Goal: Task Accomplishment & Management: Complete application form

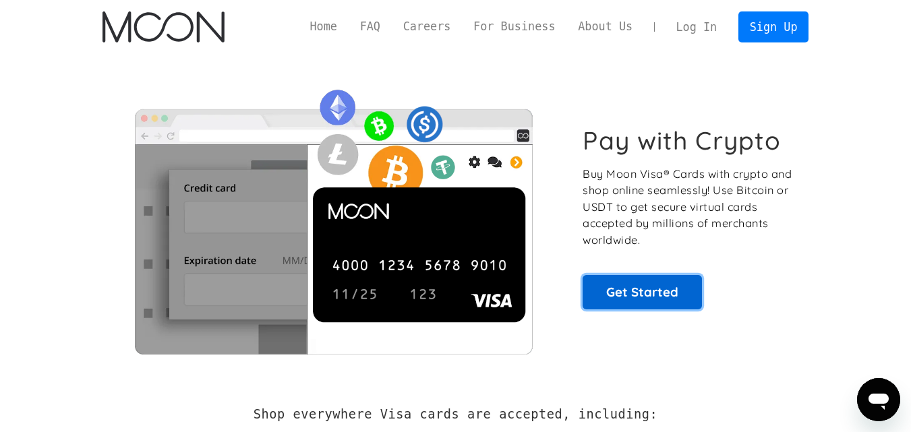
click at [652, 281] on link "Get Started" at bounding box center [642, 292] width 119 height 34
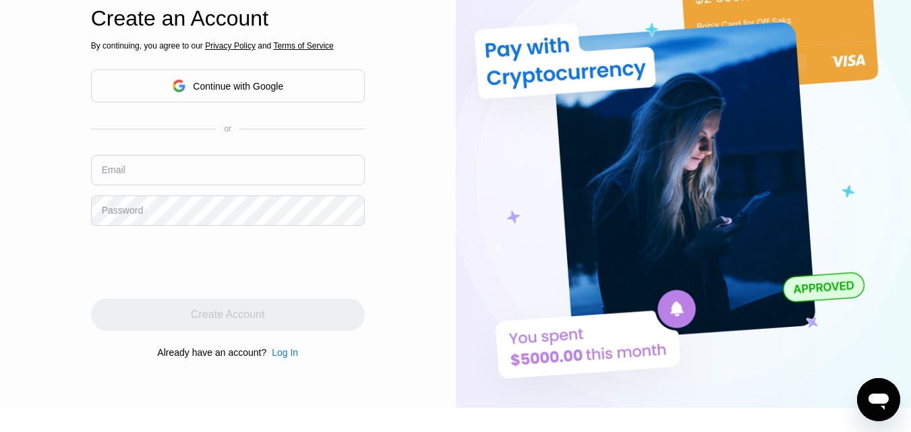
scroll to position [20, 0]
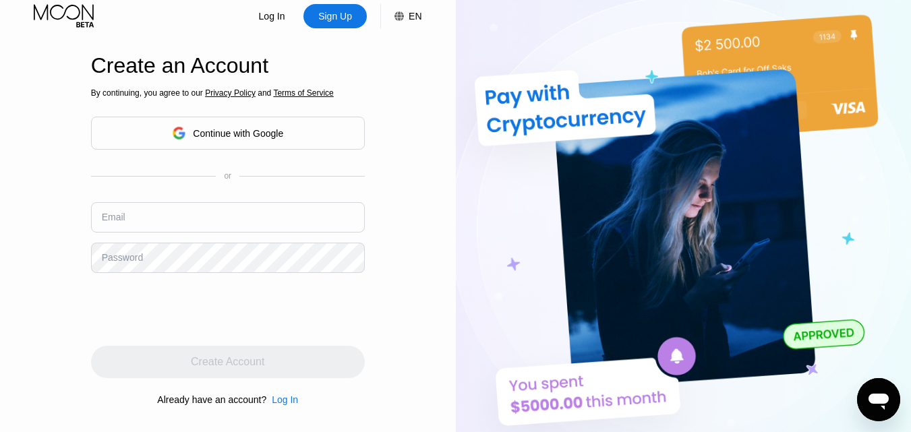
click at [165, 223] on input "text" at bounding box center [228, 217] width 274 height 30
click at [159, 59] on div "Create an Account By continuing, you agree to our Privacy Policy and Terms of S…" at bounding box center [228, 231] width 274 height 476
click at [140, 219] on input "text" at bounding box center [228, 217] width 274 height 30
click at [171, 222] on input "text" at bounding box center [228, 217] width 274 height 30
click at [229, 224] on input "text" at bounding box center [228, 217] width 274 height 30
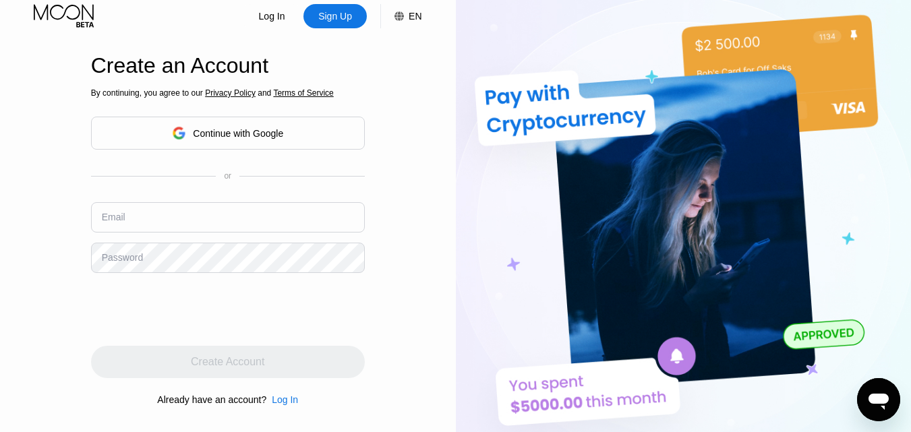
click at [183, 215] on input "text" at bounding box center [228, 217] width 274 height 30
click at [879, 400] on icon "Open messaging window" at bounding box center [879, 402] width 20 height 16
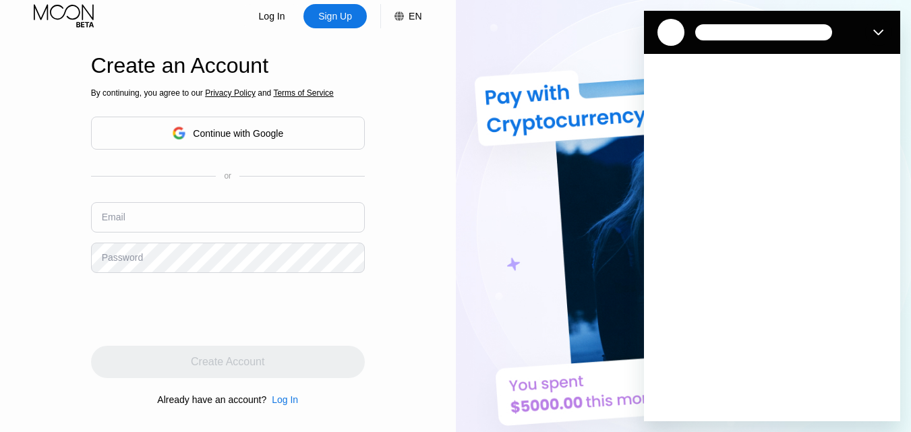
scroll to position [0, 0]
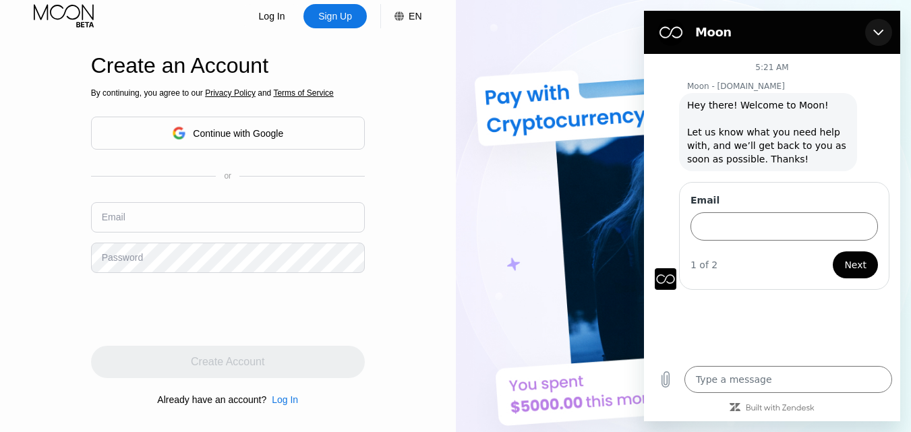
click at [878, 32] on icon "Close" at bounding box center [879, 32] width 11 height 11
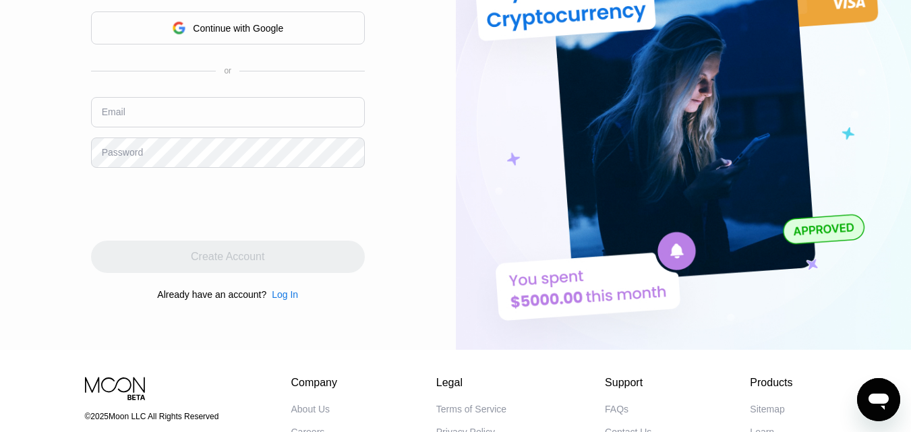
scroll to position [129, 0]
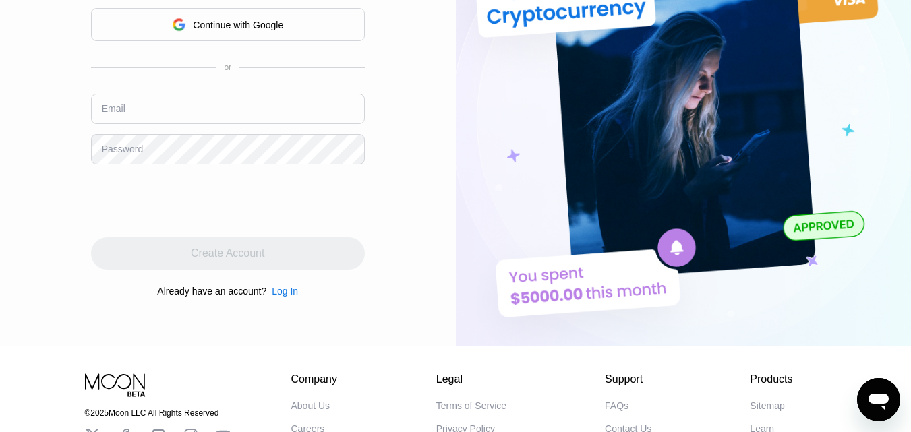
type textarea "x"
